Goal: Task Accomplishment & Management: Use online tool/utility

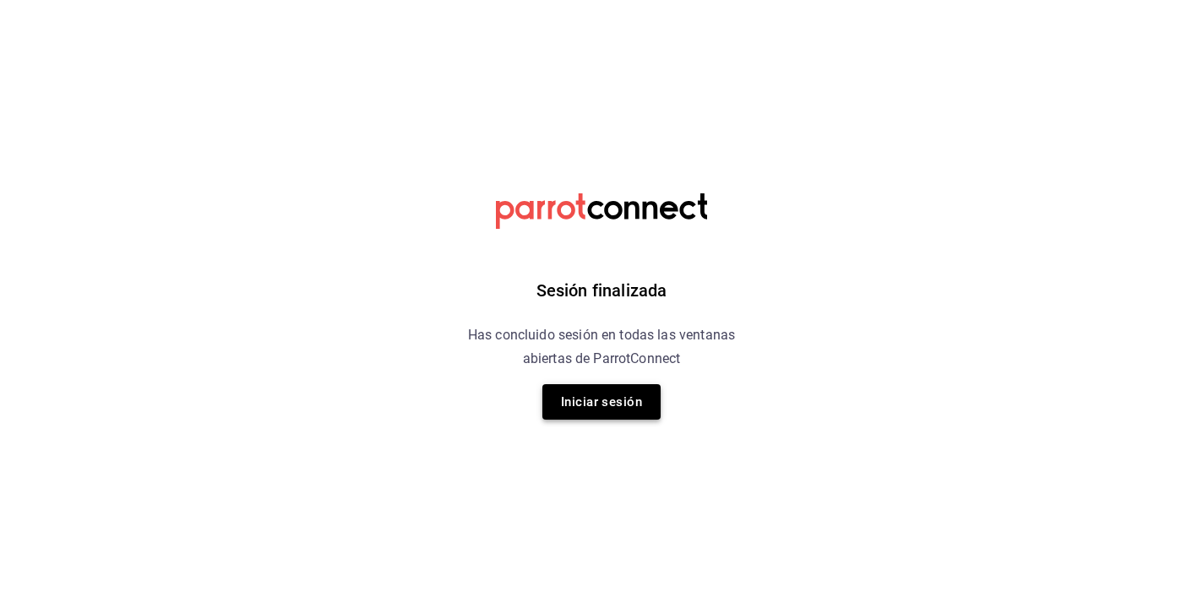
click at [623, 401] on button "Iniciar sesión" at bounding box center [601, 401] width 118 height 35
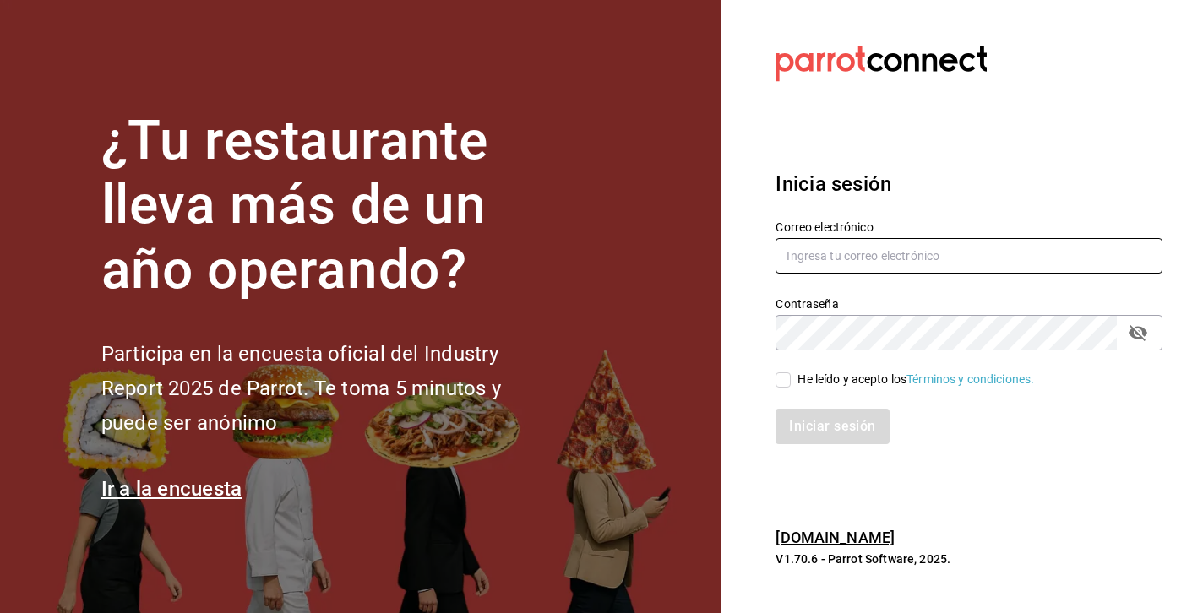
type input "jaime.iguzman@yahoo.com.mx"
click at [780, 386] on input "He leído y acepto los Términos y condiciones." at bounding box center [782, 379] width 15 height 15
checkbox input "true"
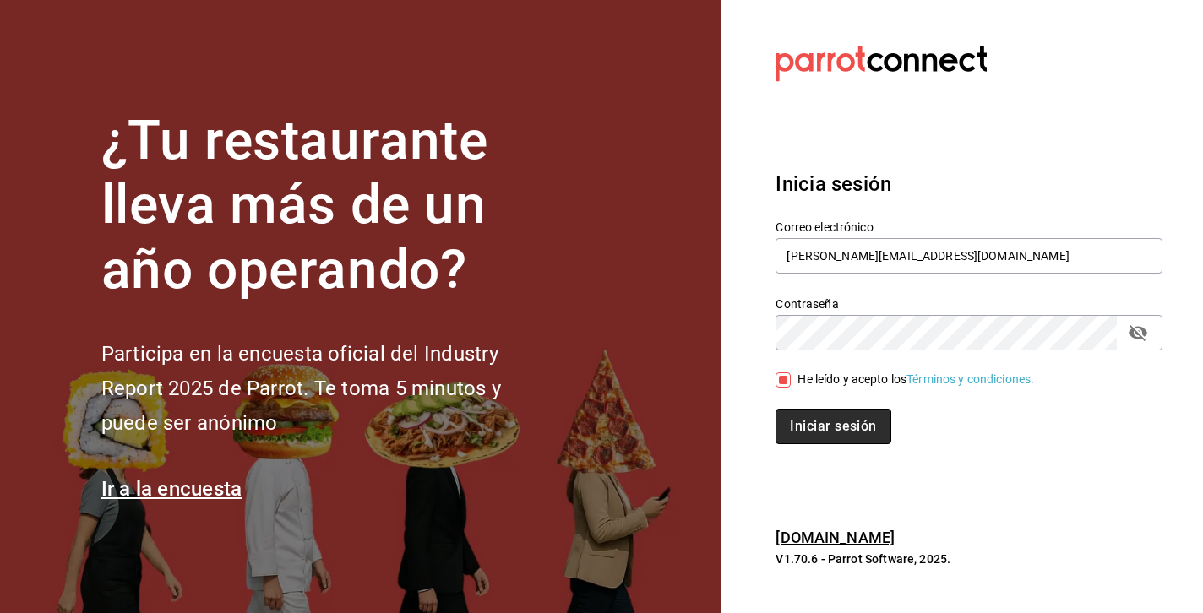
click at [832, 425] on button "Iniciar sesión" at bounding box center [832, 426] width 115 height 35
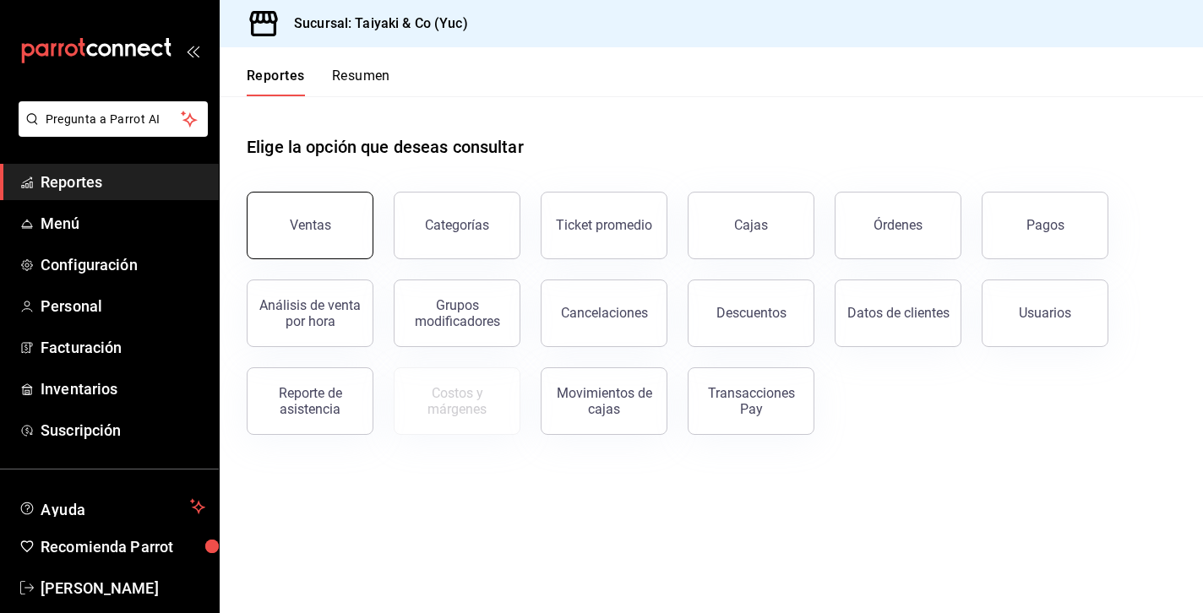
click at [296, 213] on button "Ventas" at bounding box center [310, 226] width 127 height 68
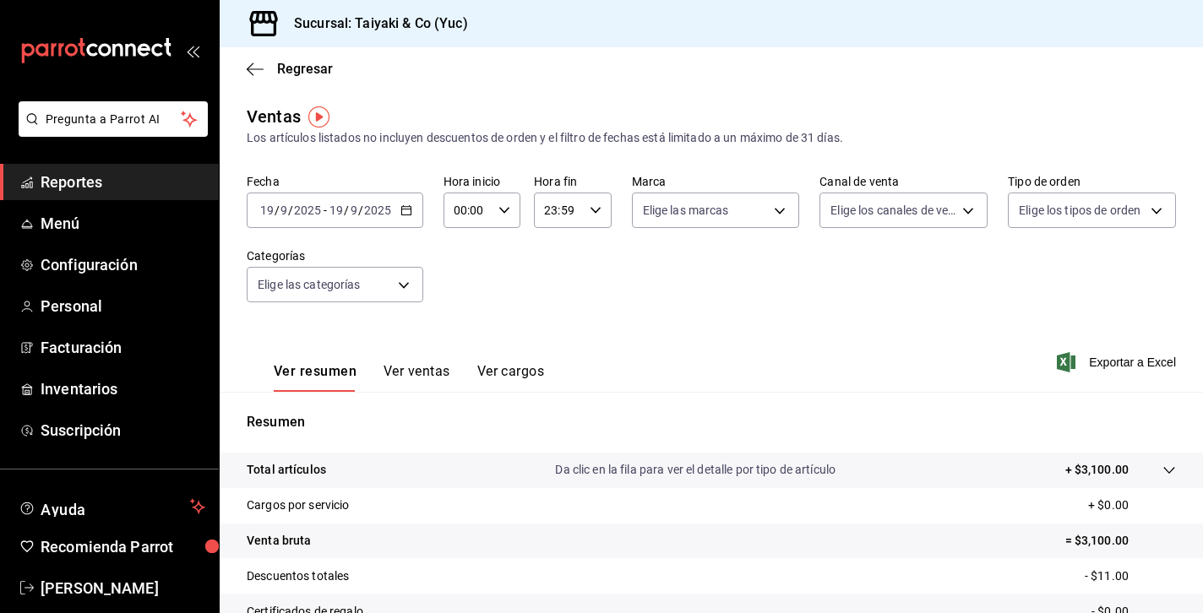
click at [409, 213] on icon "button" at bounding box center [406, 210] width 12 height 12
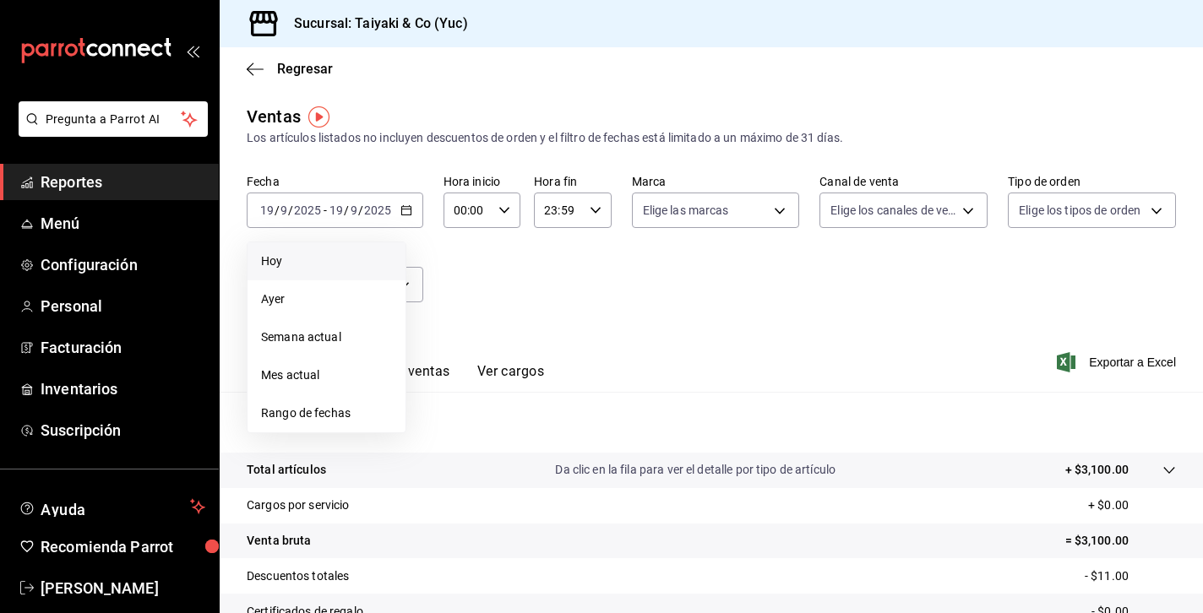
click at [313, 265] on span "Hoy" at bounding box center [326, 262] width 131 height 18
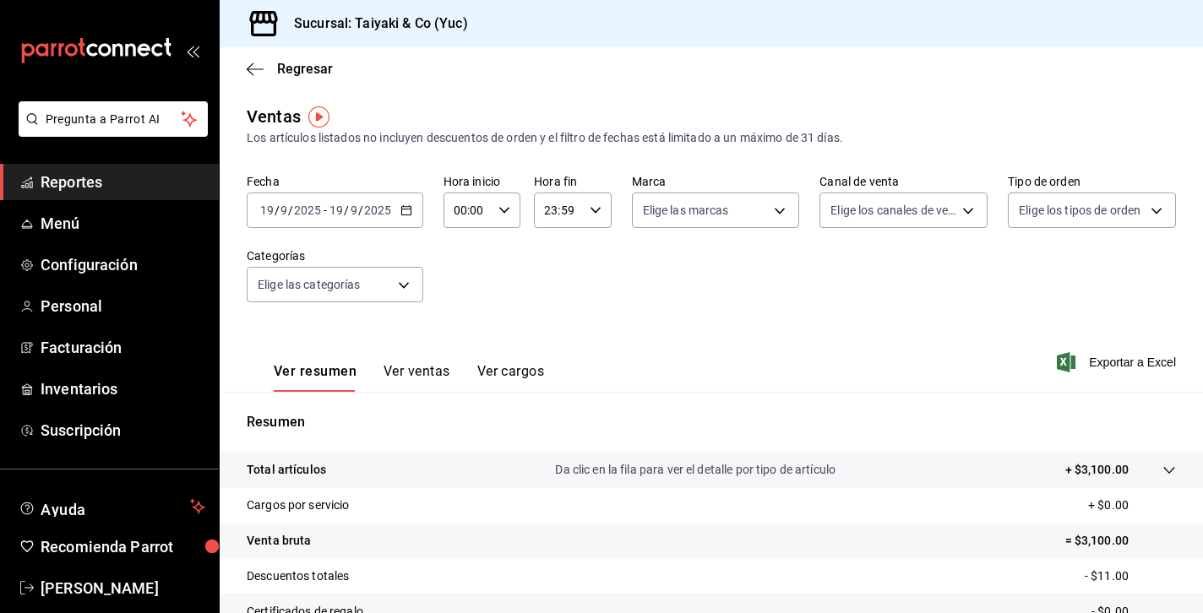
click at [409, 213] on icon "button" at bounding box center [406, 210] width 12 height 12
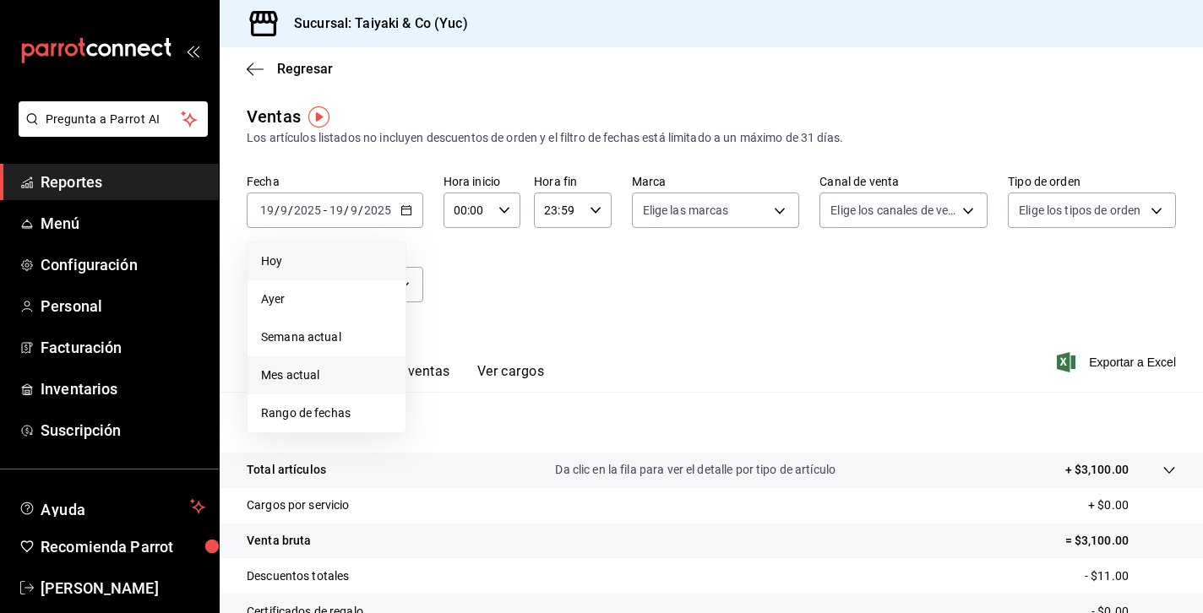
click at [312, 374] on span "Mes actual" at bounding box center [326, 376] width 131 height 18
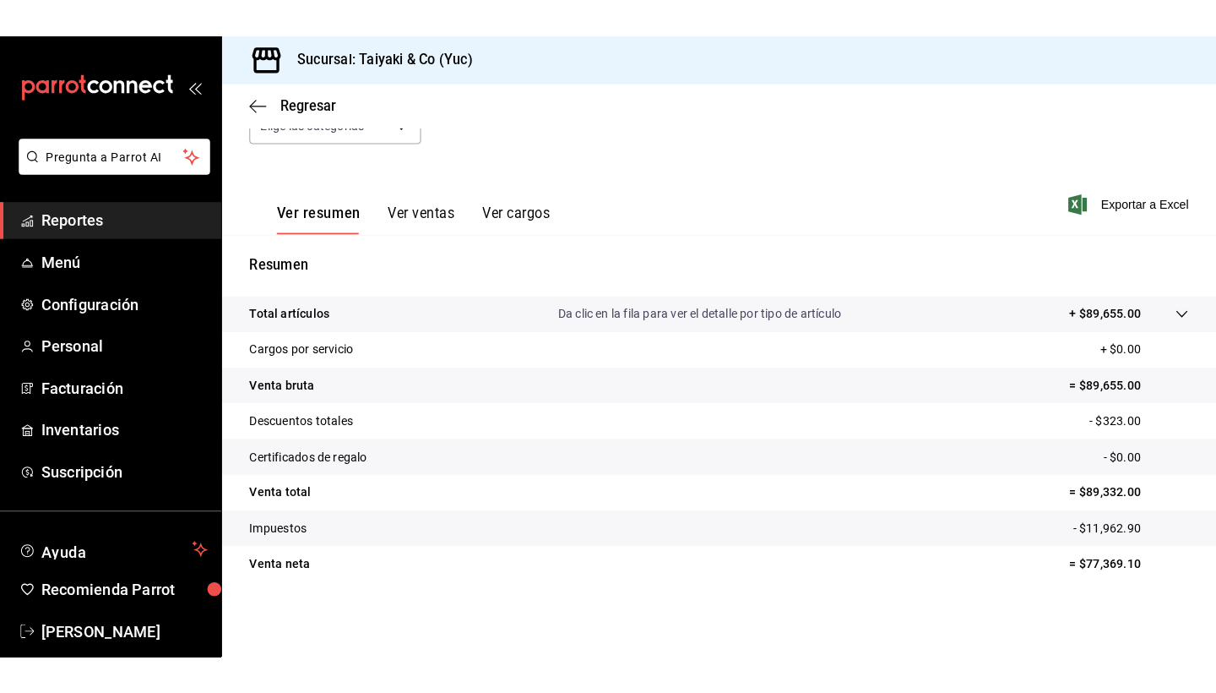
scroll to position [196, 0]
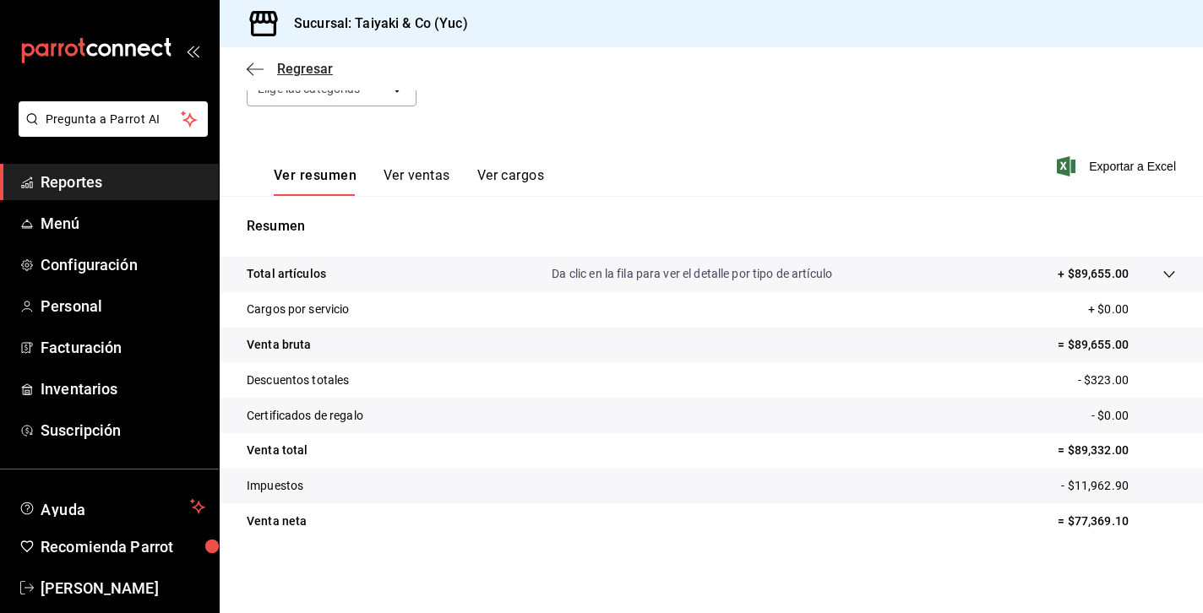
click at [257, 76] on icon "button" at bounding box center [255, 69] width 17 height 15
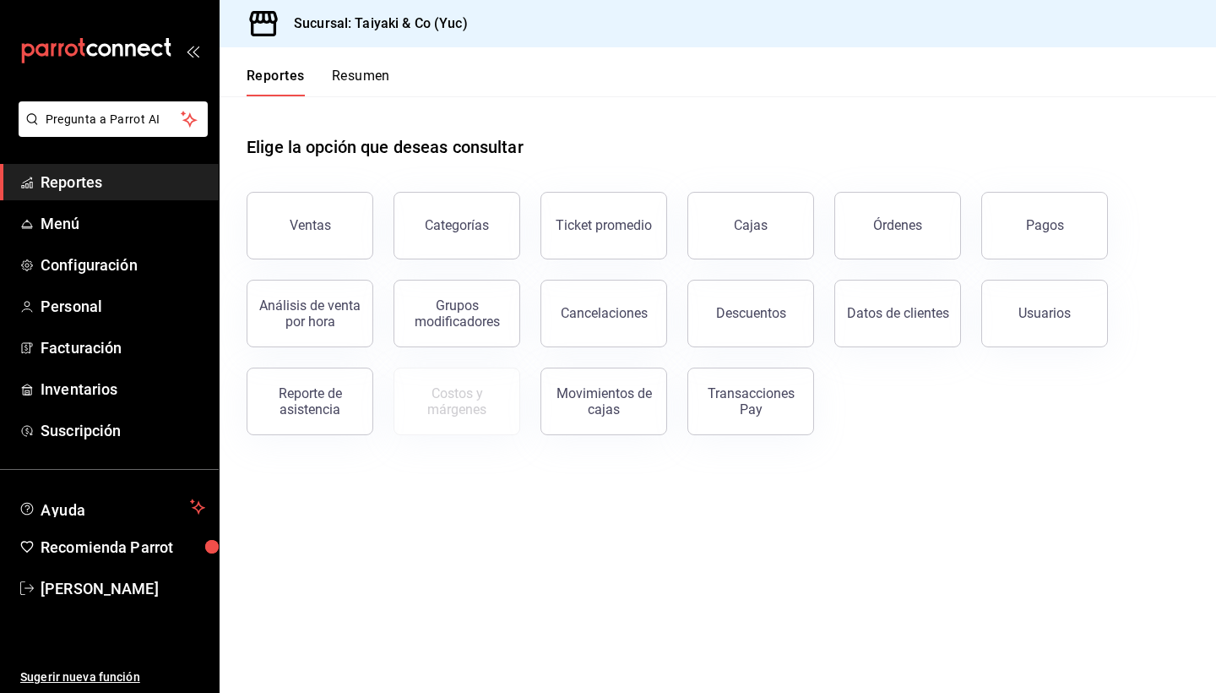
click at [789, 124] on div "Elige la opción que deseas consultar" at bounding box center [718, 133] width 943 height 75
click at [84, 0] on html "Pregunta a Parrot AI Reportes Menú Configuración Personal Facturación Inventari…" at bounding box center [608, 346] width 1216 height 693
